Goal: Transaction & Acquisition: Download file/media

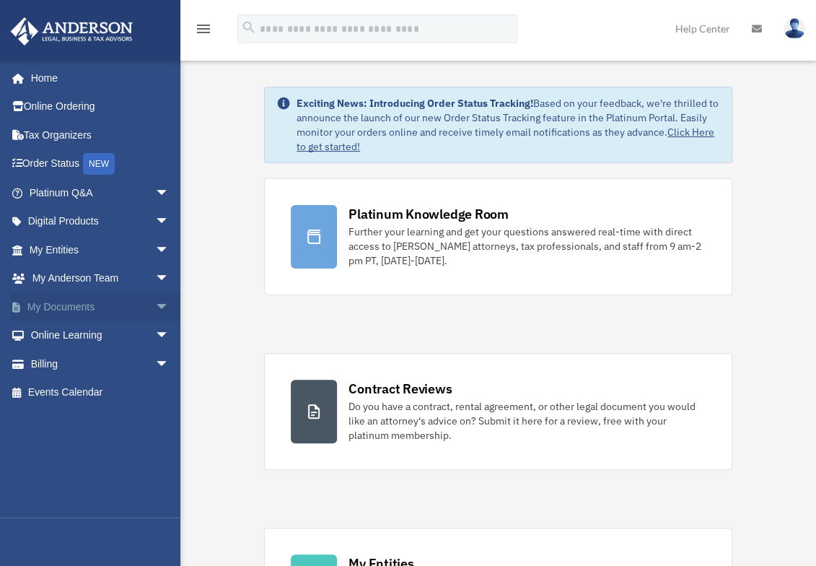
click at [53, 304] on link "My Documents arrow_drop_down" at bounding box center [100, 306] width 181 height 29
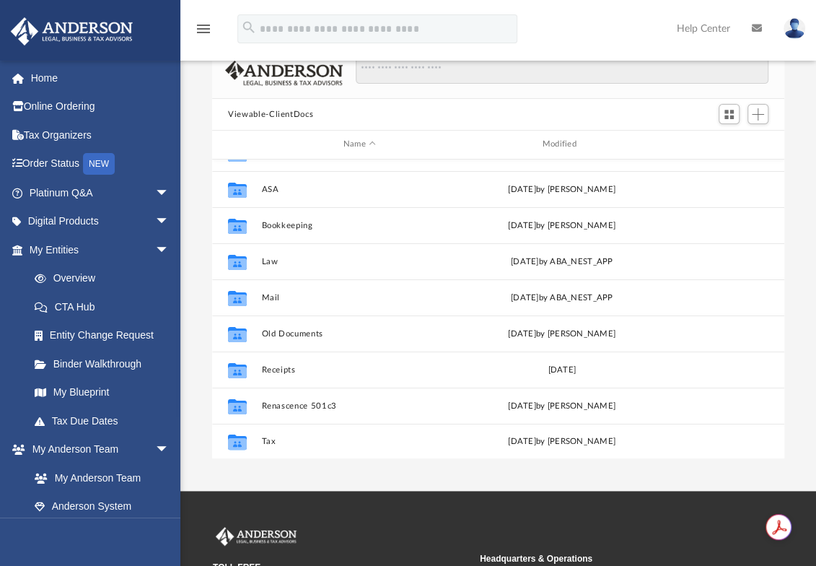
scroll to position [274, 0]
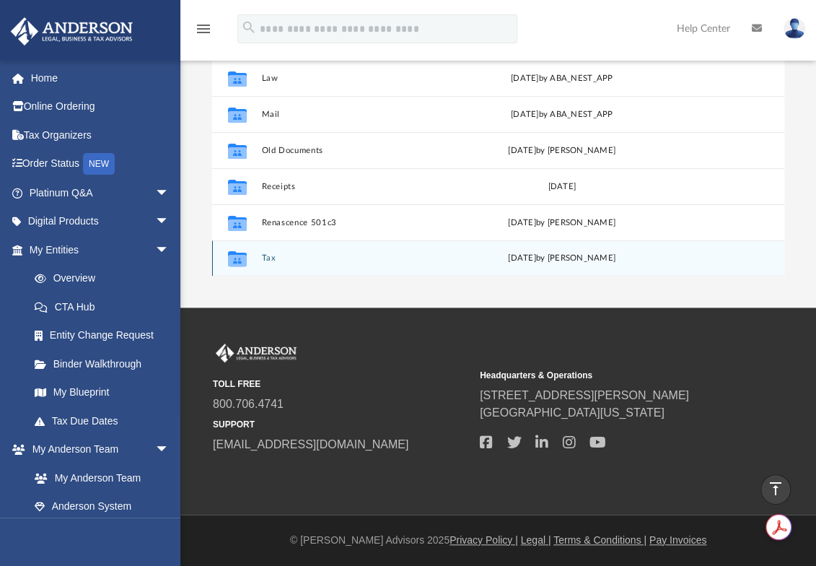
click at [270, 258] on button "Tax" at bounding box center [360, 257] width 196 height 9
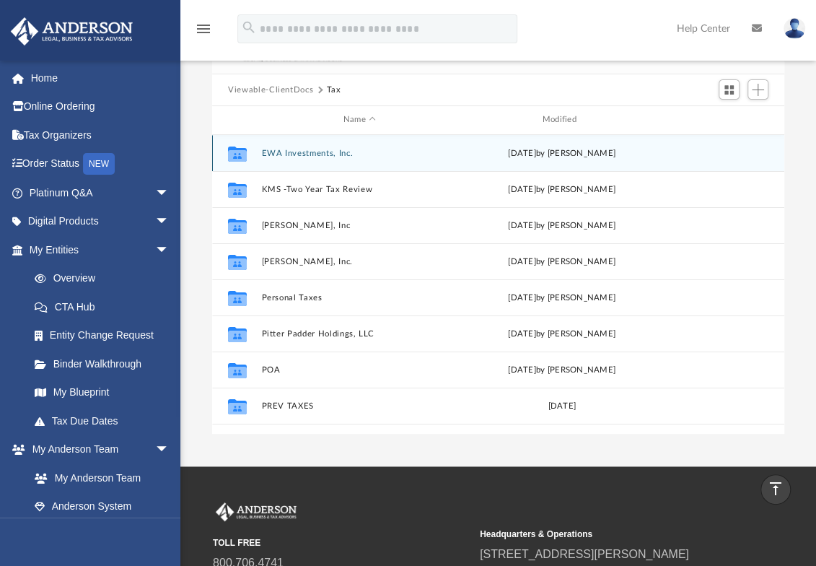
scroll to position [114, 0]
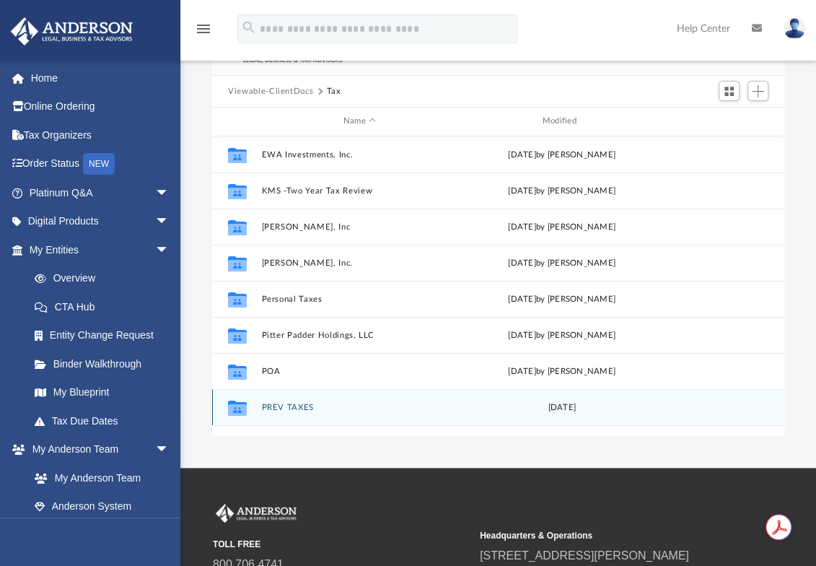
click at [277, 405] on button "PREV TAXES" at bounding box center [360, 407] width 196 height 9
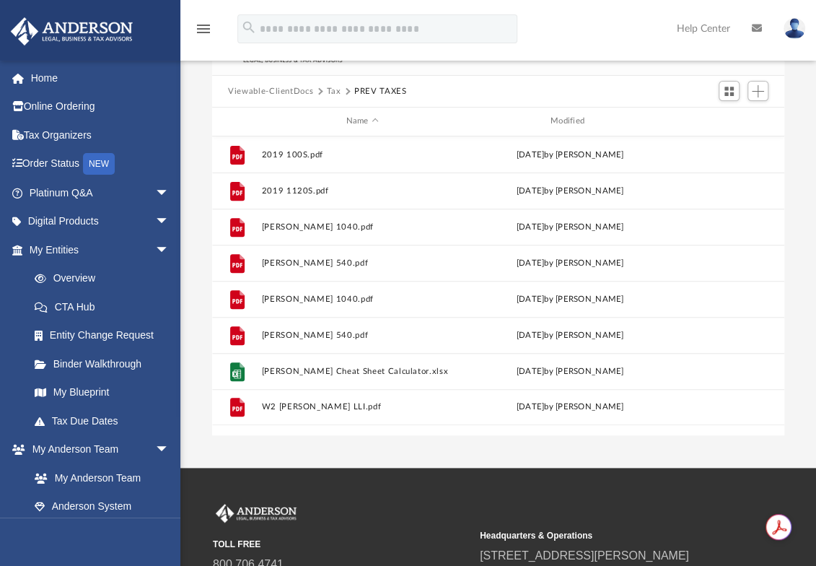
click at [284, 89] on button "Viewable-ClientDocs" at bounding box center [270, 91] width 85 height 13
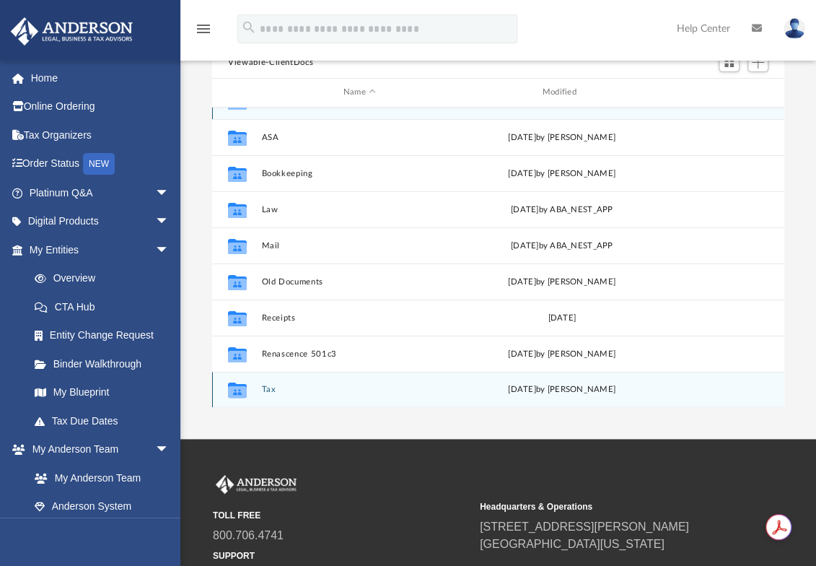
scroll to position [144, 0]
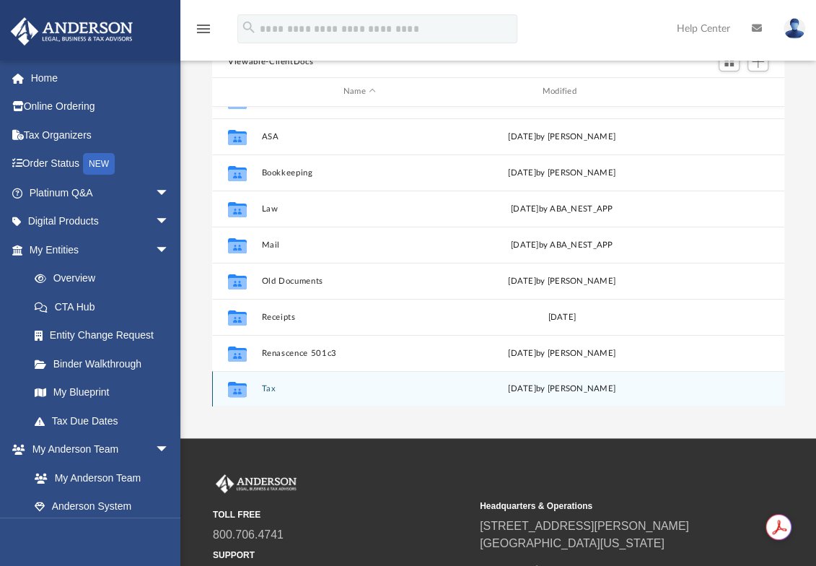
click at [271, 385] on button "Tax" at bounding box center [360, 388] width 196 height 9
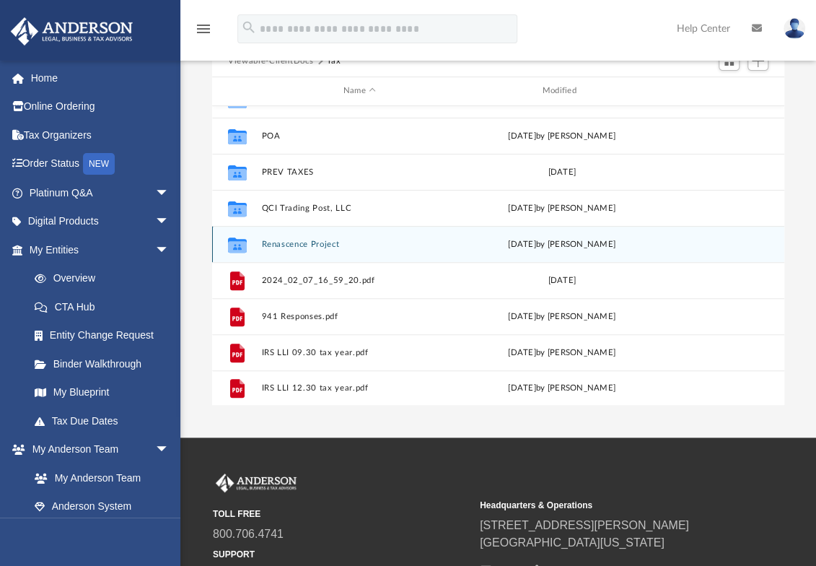
scroll to position [145, 0]
click at [290, 237] on div "Collaborated Folder Renascence Project [DATE] by [PERSON_NAME]" at bounding box center [498, 243] width 572 height 36
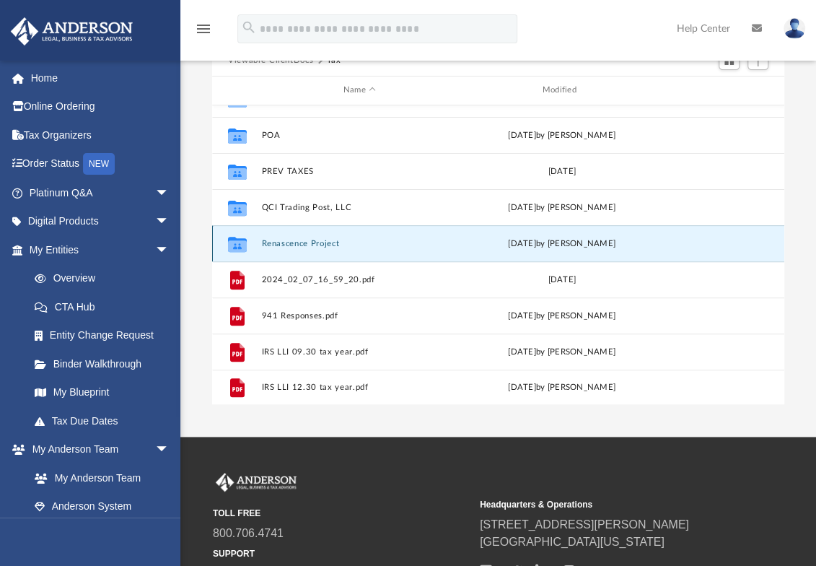
click at [290, 239] on button "Renascence Project" at bounding box center [360, 243] width 196 height 9
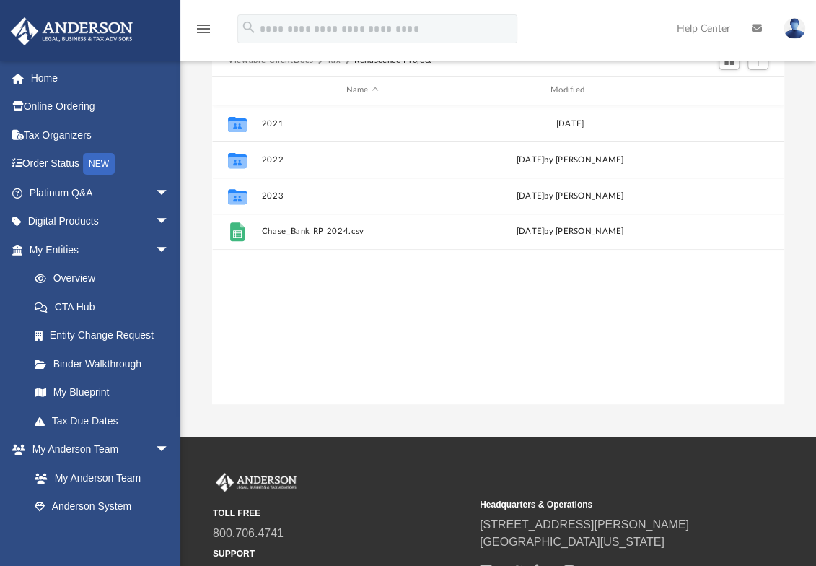
scroll to position [0, 0]
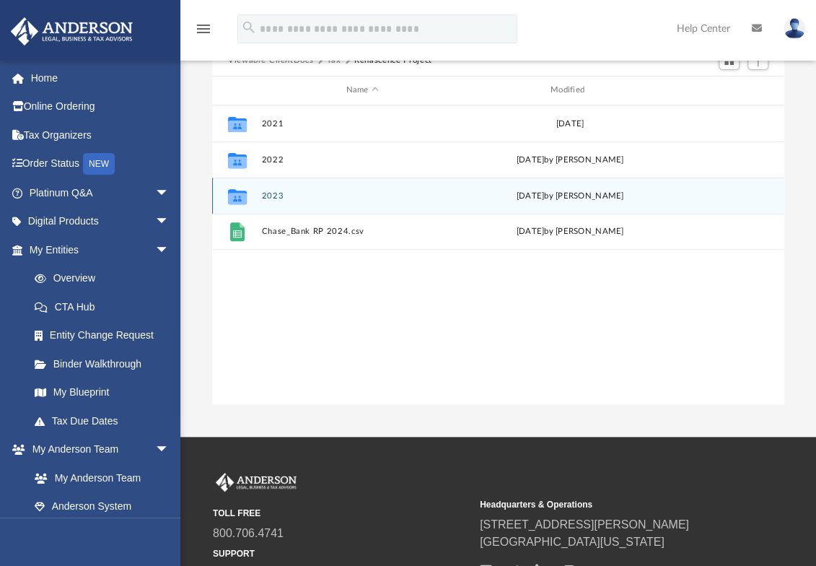
click at [274, 193] on button "2023" at bounding box center [362, 195] width 201 height 9
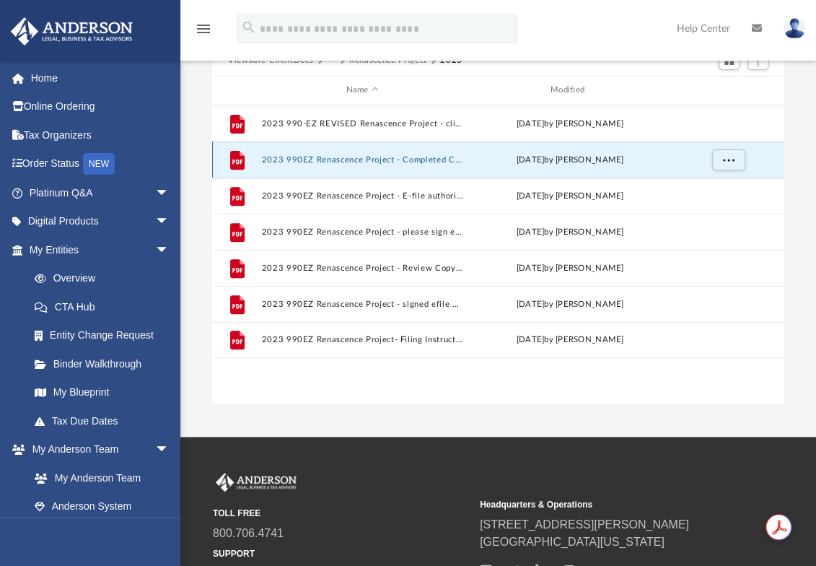
click at [362, 164] on button "2023 990EZ Renascence Project - Completed Copy.pdf" at bounding box center [362, 159] width 201 height 9
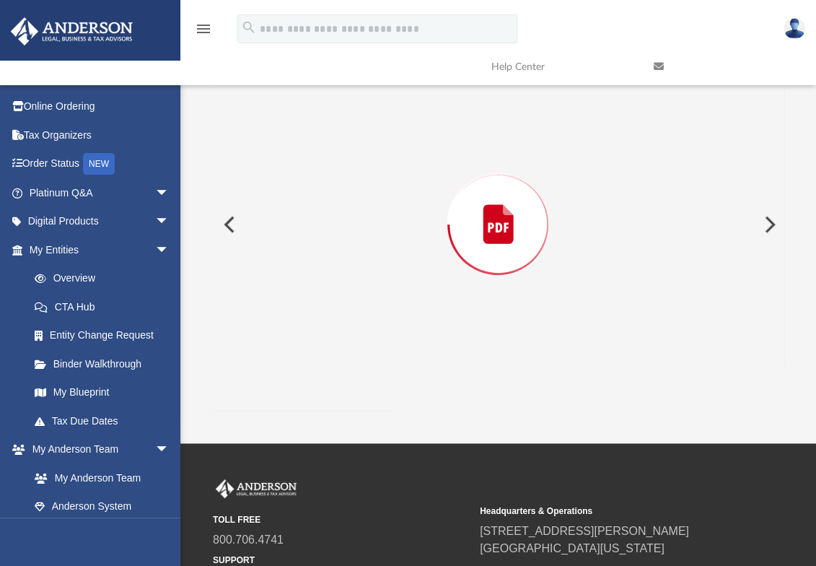
click at [230, 222] on button "Preview" at bounding box center [228, 224] width 32 height 40
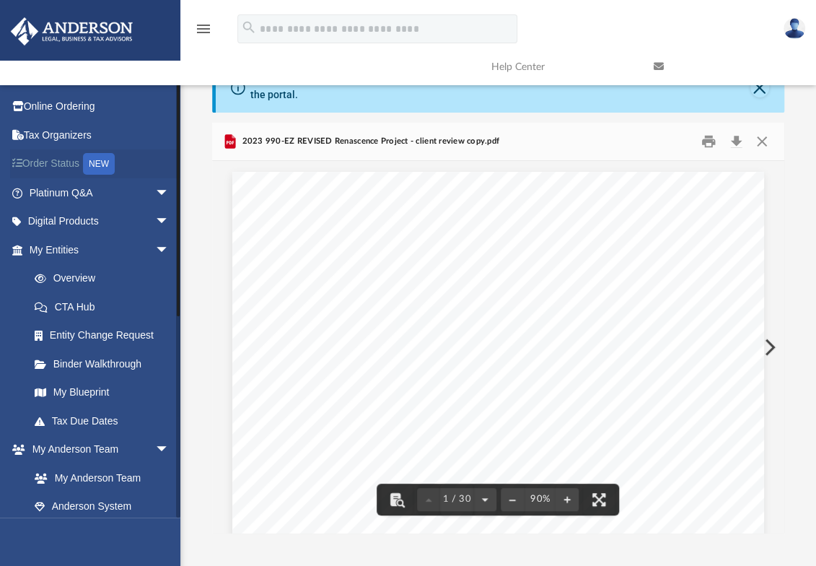
scroll to position [0, 0]
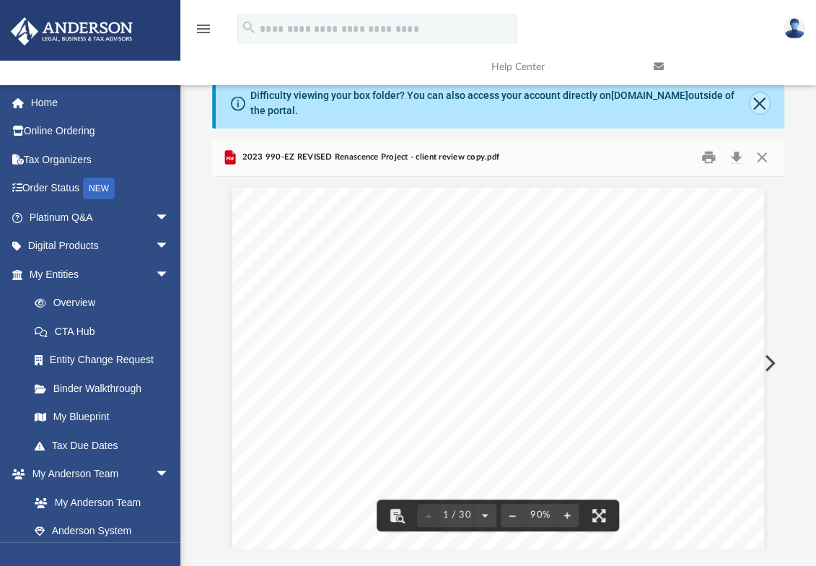
click at [759, 100] on button "Close" at bounding box center [760, 103] width 19 height 20
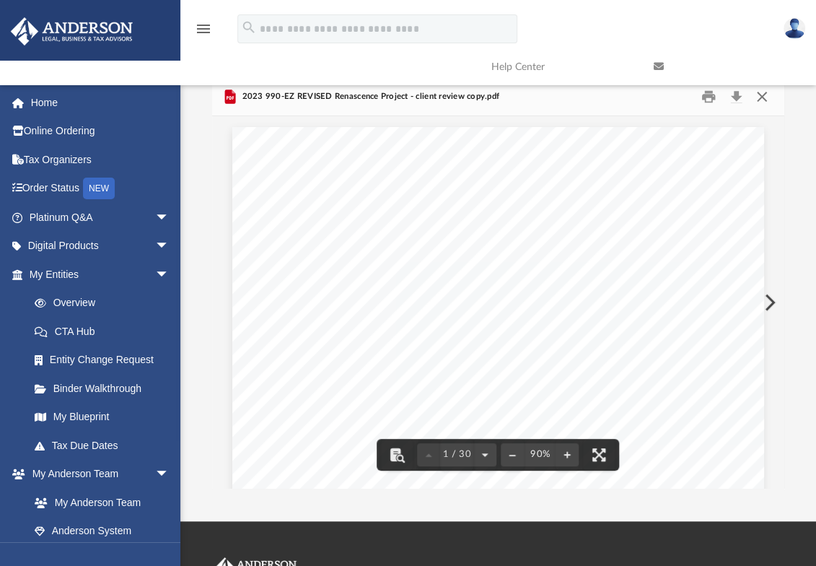
click at [759, 97] on button "Close" at bounding box center [762, 97] width 26 height 22
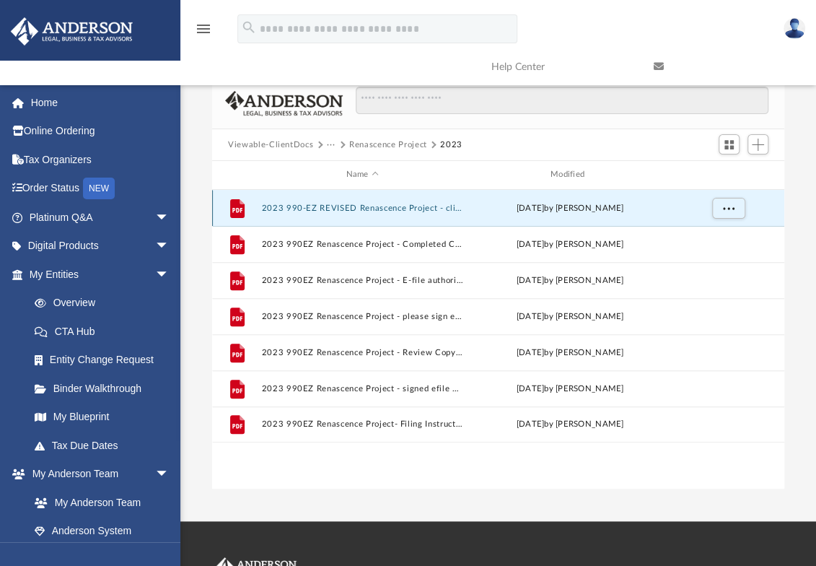
click at [388, 207] on button "2023 990-EZ REVISED Renascence Project - client review copy.pdf" at bounding box center [362, 208] width 201 height 9
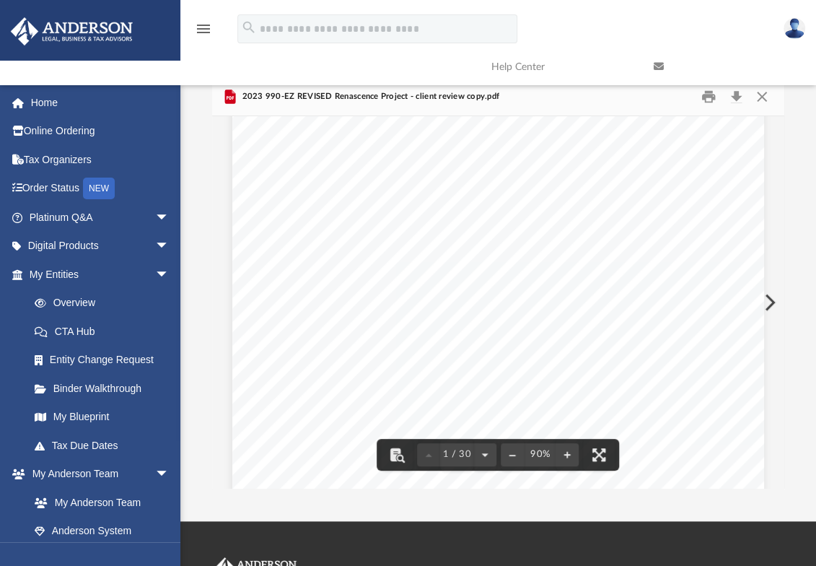
scroll to position [269, 0]
click at [735, 97] on button "Download" at bounding box center [736, 97] width 26 height 22
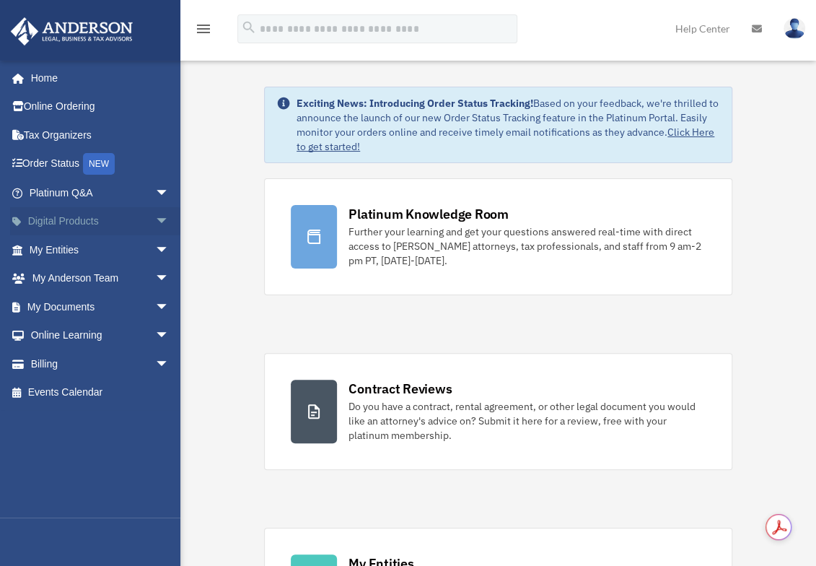
click at [66, 223] on link "Digital Products arrow_drop_down" at bounding box center [100, 221] width 181 height 29
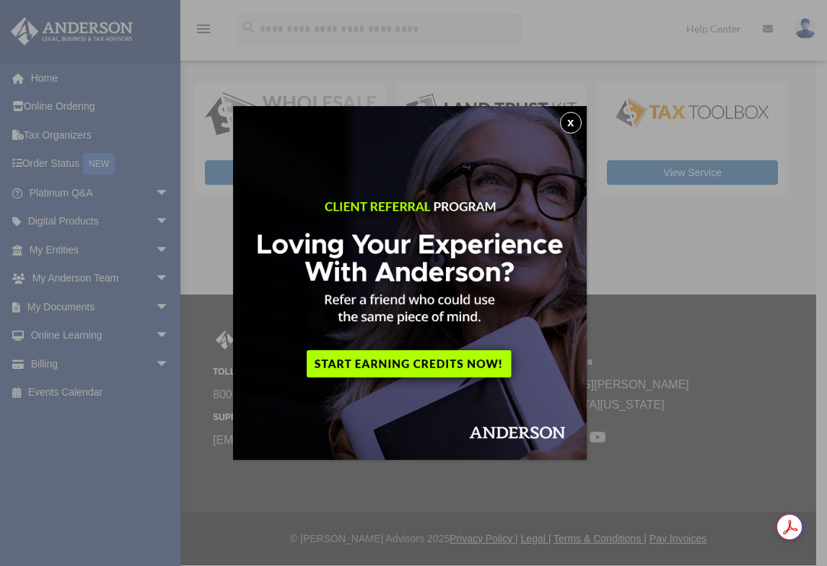
click at [571, 122] on button "x" at bounding box center [571, 123] width 22 height 22
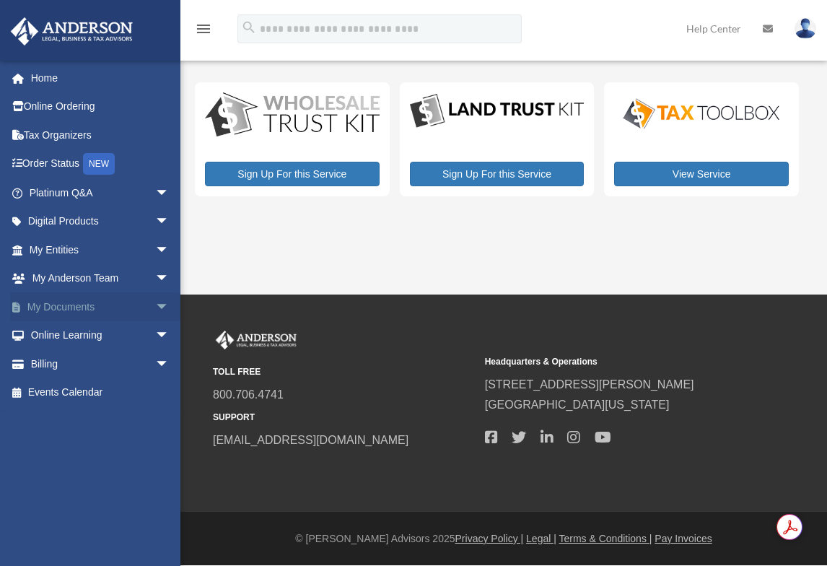
click at [53, 304] on link "My Documents arrow_drop_down" at bounding box center [100, 306] width 181 height 29
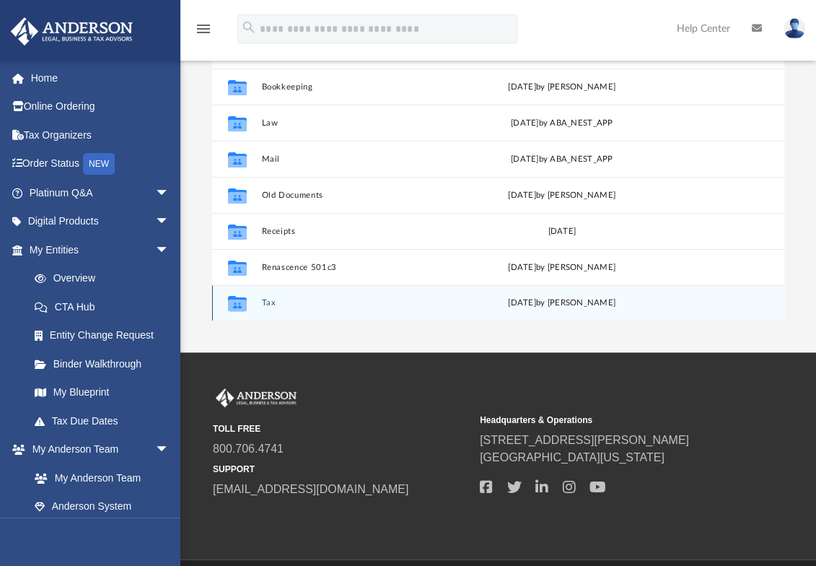
scroll to position [230, 0]
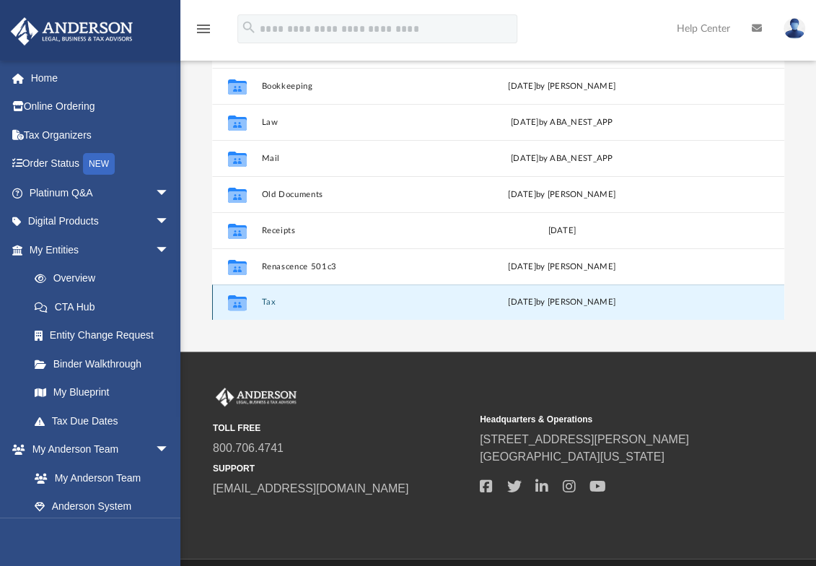
click at [273, 302] on button "Tax" at bounding box center [360, 301] width 196 height 9
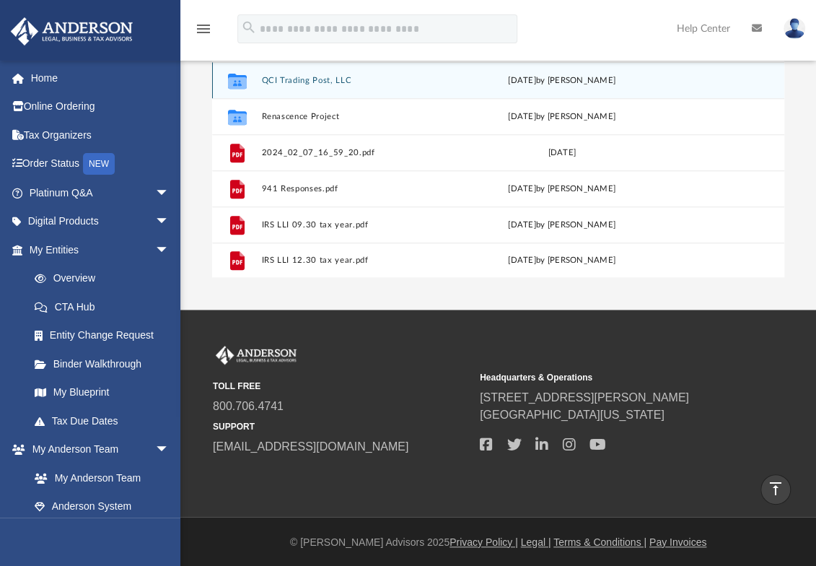
scroll to position [274, 0]
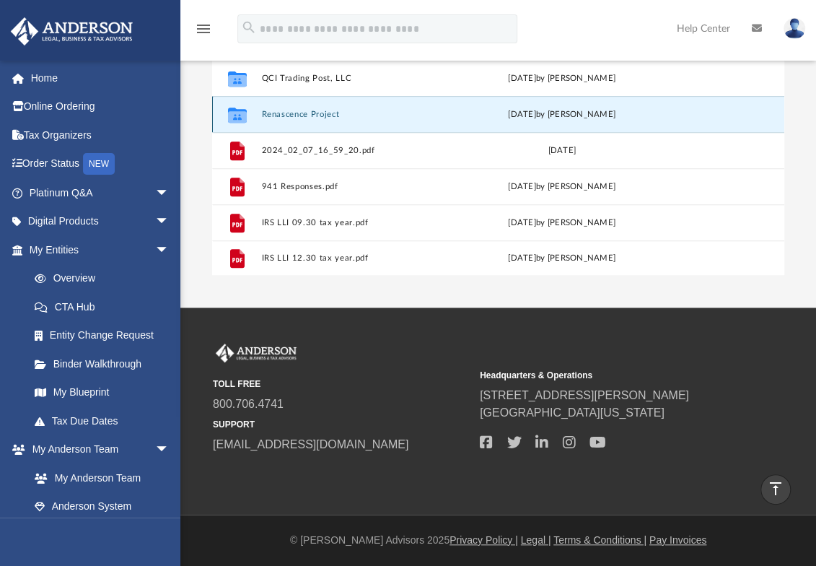
click at [305, 112] on button "Renascence Project" at bounding box center [360, 114] width 196 height 9
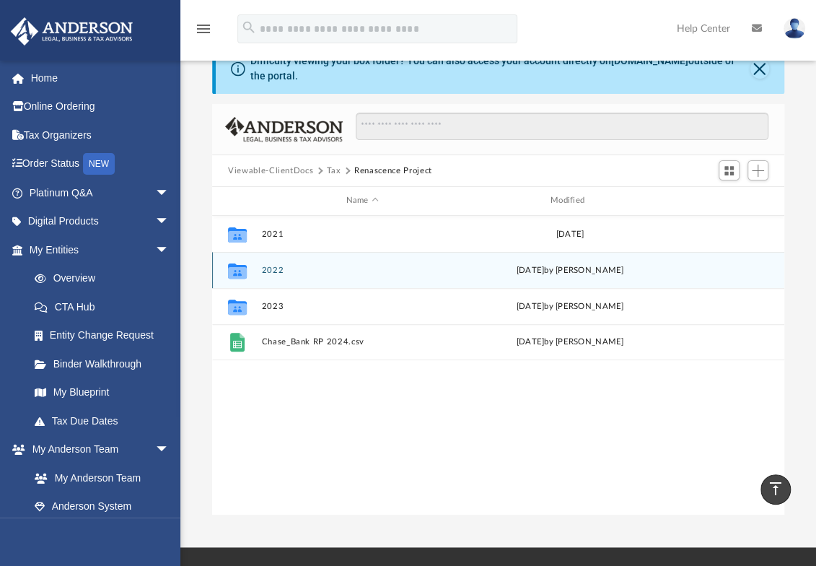
scroll to position [35, 0]
click at [271, 266] on button "2022" at bounding box center [362, 270] width 201 height 9
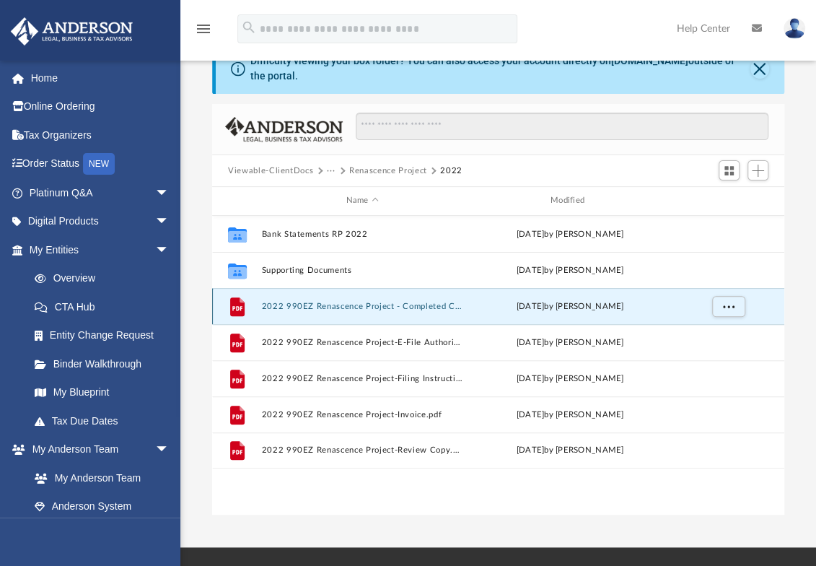
click at [378, 304] on button "2022 990EZ Renascence Project - Completed Copy.pdf" at bounding box center [362, 306] width 201 height 9
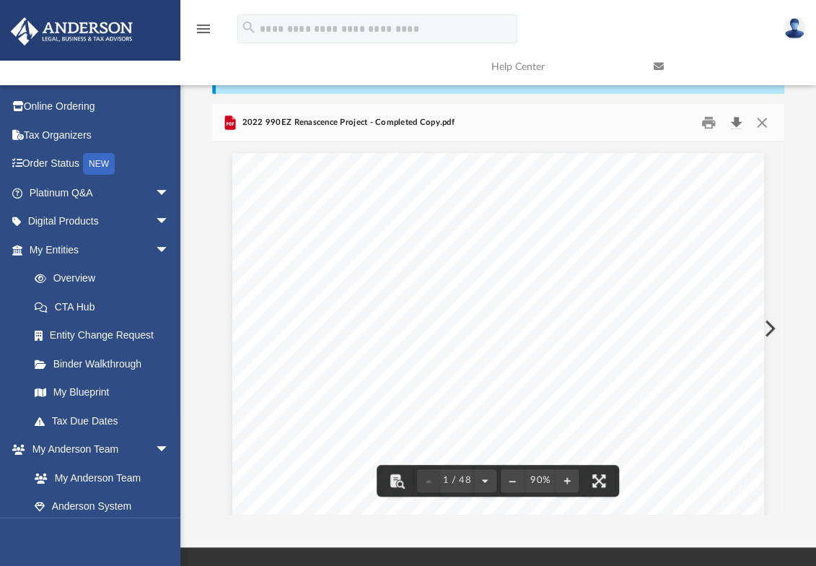
click at [735, 124] on button "Download" at bounding box center [736, 123] width 26 height 22
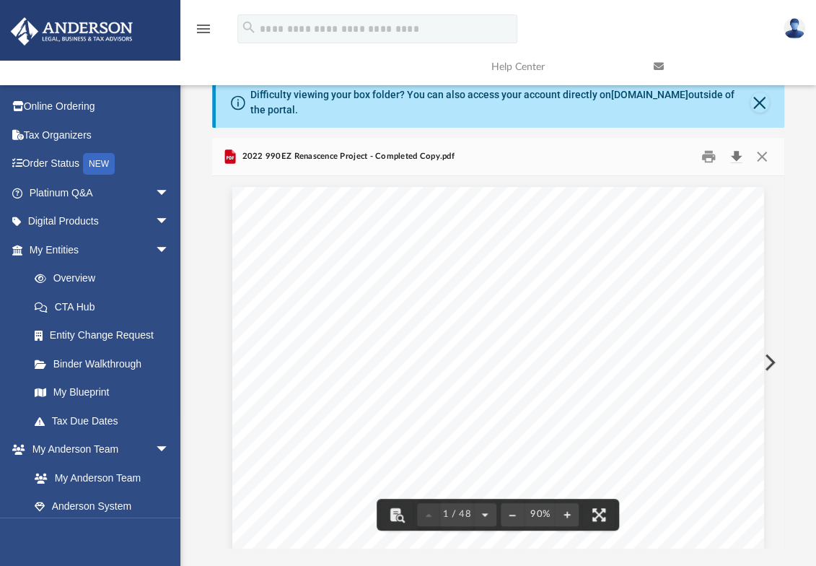
scroll to position [0, 0]
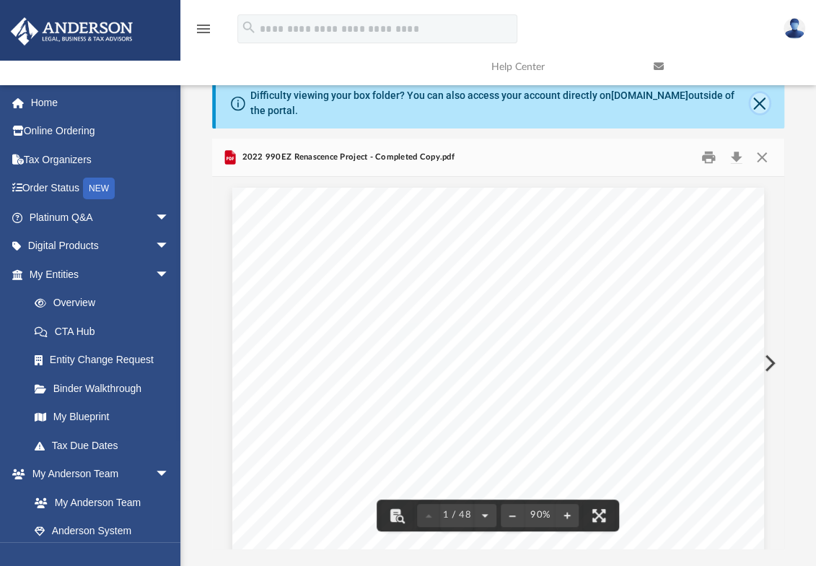
click at [762, 105] on button "Close" at bounding box center [760, 103] width 19 height 20
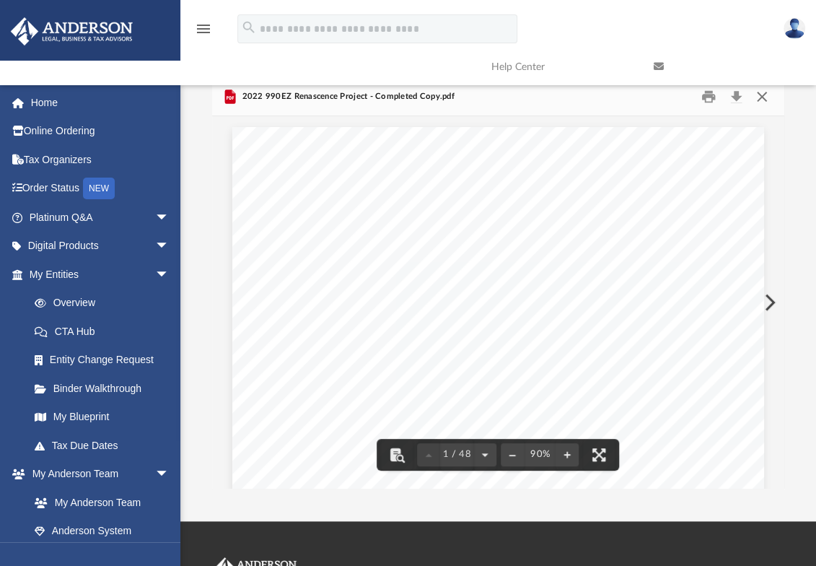
click at [762, 98] on button "Close" at bounding box center [762, 97] width 26 height 22
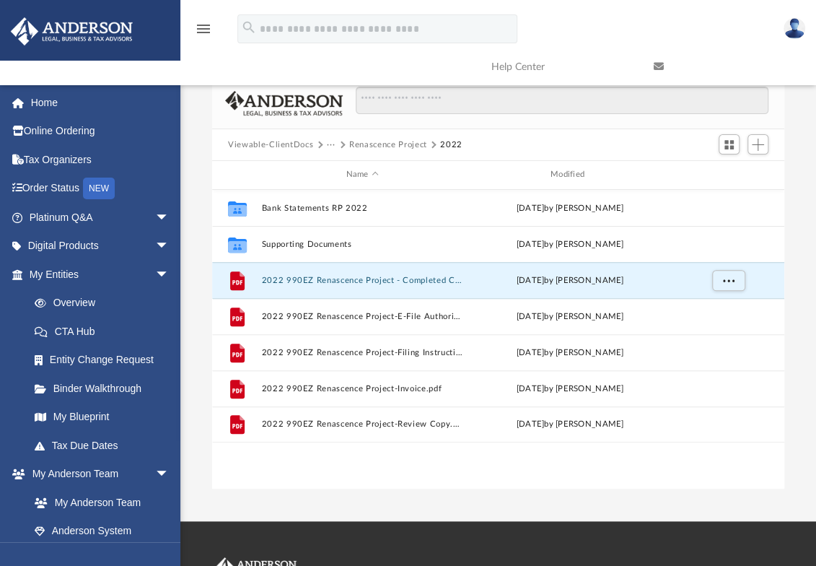
click at [383, 139] on button "Renascence Project" at bounding box center [388, 145] width 78 height 13
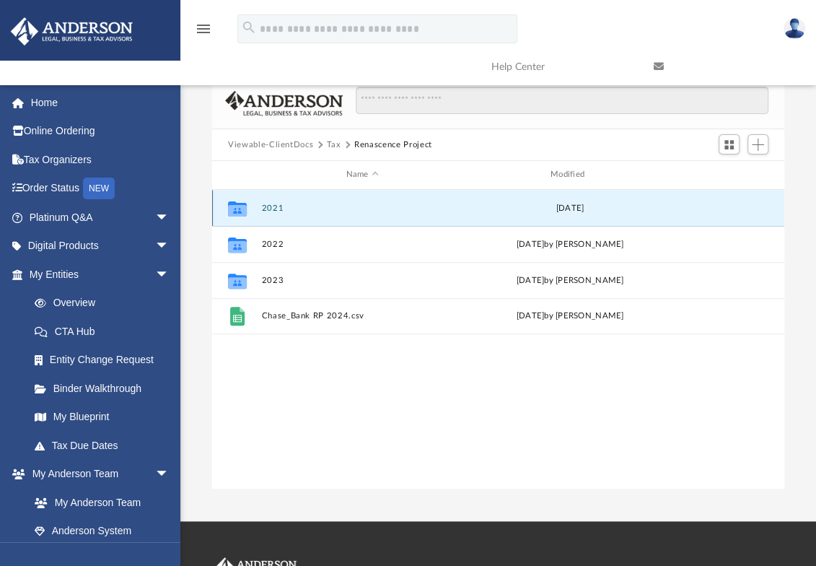
click at [270, 204] on button "2021" at bounding box center [362, 208] width 201 height 9
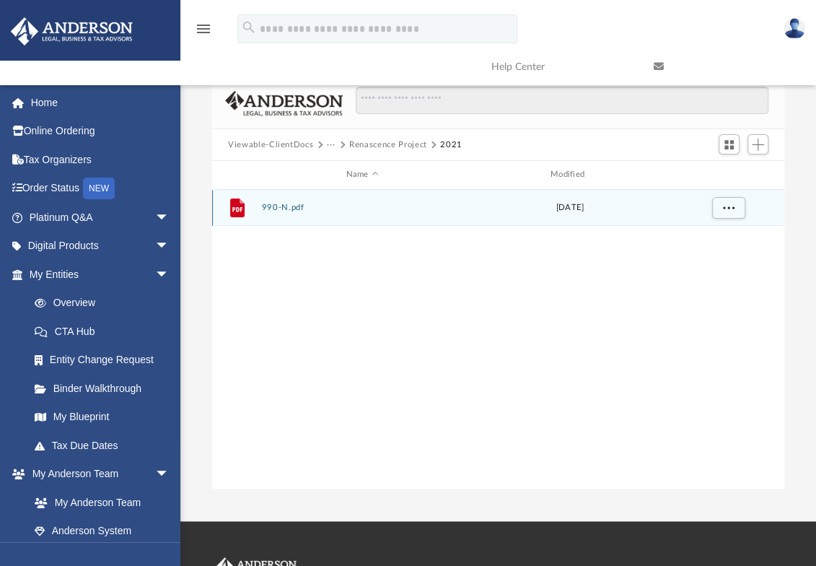
click at [286, 206] on button "990-N.pdf" at bounding box center [362, 207] width 201 height 9
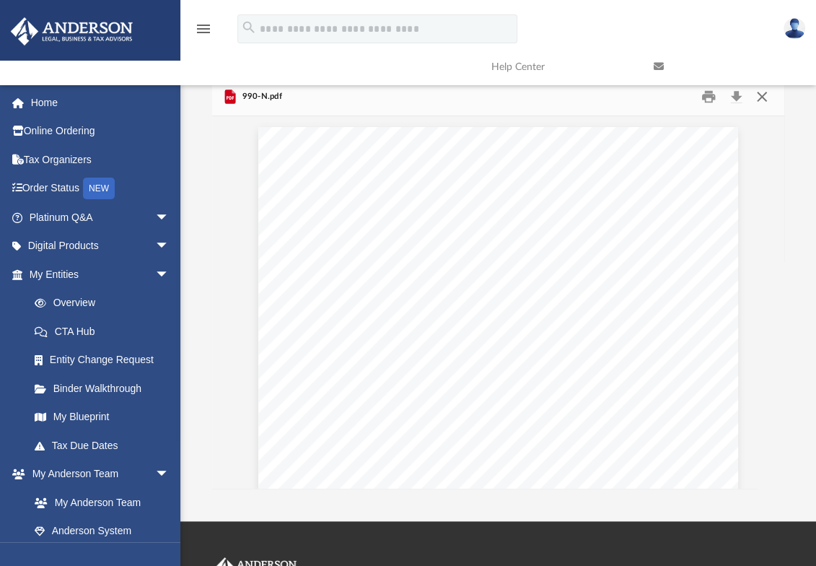
click at [762, 96] on button "Close" at bounding box center [762, 97] width 26 height 22
